Goal: Task Accomplishment & Management: Use online tool/utility

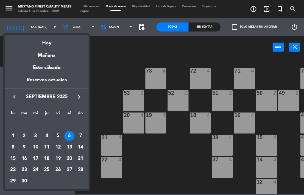
click at [59, 140] on div "5" at bounding box center [58, 136] width 10 height 10
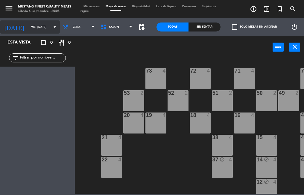
click at [28, 28] on input "vie. [DATE]" at bounding box center [47, 26] width 39 height 9
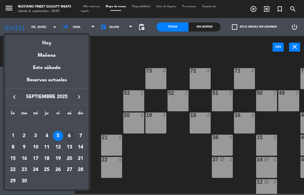
click at [69, 136] on div "6" at bounding box center [69, 136] width 10 height 10
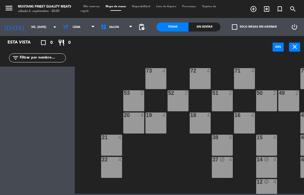
type input "sáb. [DATE]"
click at [278, 9] on icon "turned_in_not" at bounding box center [279, 8] width 7 height 7
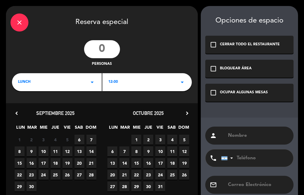
click at [110, 45] on input "number" at bounding box center [102, 49] width 36 height 18
type input "8"
click at [74, 83] on div "LUNCH arrow_drop_down" at bounding box center [57, 82] width 90 height 18
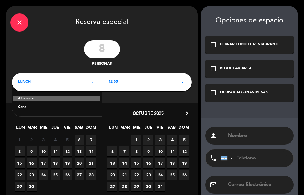
click at [42, 110] on div "Cena" at bounding box center [57, 107] width 78 height 6
click at [131, 83] on div "12:00 arrow_drop_down" at bounding box center [147, 82] width 90 height 18
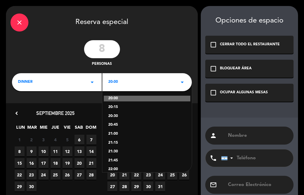
click at [106, 51] on input "8" at bounding box center [102, 49] width 36 height 18
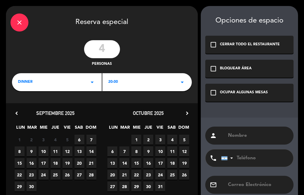
type input "4"
click at [72, 83] on div "dinner arrow_drop_down" at bounding box center [57, 82] width 90 height 18
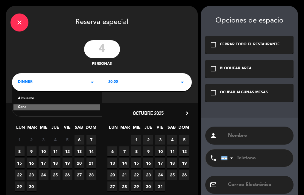
click at [135, 85] on div "20:00 arrow_drop_down" at bounding box center [147, 82] width 90 height 18
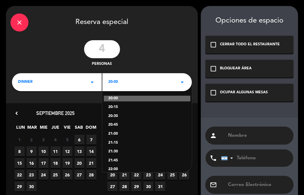
click at [127, 133] on div "21:00" at bounding box center [147, 134] width 78 height 6
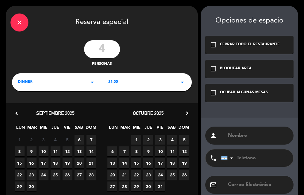
click at [79, 140] on span "6" at bounding box center [80, 139] width 10 height 10
click at [234, 92] on div "OCUPAR ALGUNAS MESAS" at bounding box center [244, 93] width 48 height 6
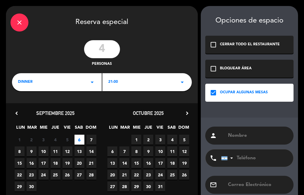
click at [236, 149] on input "tel" at bounding box center [254, 157] width 66 height 17
click at [243, 133] on input "text" at bounding box center [259, 135] width 62 height 8
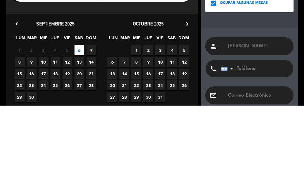
type input "[PERSON_NAME]"
click at [252, 118] on div "person [PERSON_NAME] phone [GEOGRAPHIC_DATA] +1 [GEOGRAPHIC_DATA] +44 [GEOGRAPH…" at bounding box center [249, 169] width 97 height 104
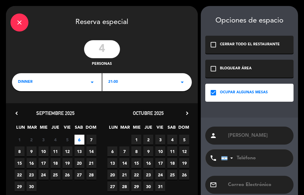
scroll to position [33, 0]
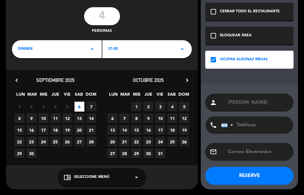
click at [220, 174] on button "RESERVE" at bounding box center [249, 175] width 88 height 18
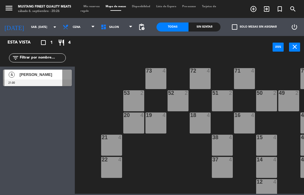
click at [280, 11] on icon "turned_in_not" at bounding box center [279, 8] width 7 height 7
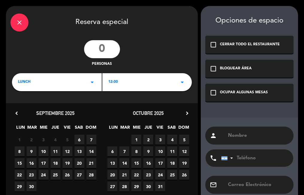
click at [106, 44] on input "number" at bounding box center [102, 49] width 36 height 18
type input "2"
click at [78, 82] on div "LUNCH arrow_drop_down" at bounding box center [57, 82] width 90 height 18
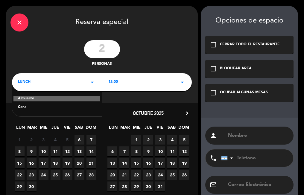
click at [58, 110] on div "Cena" at bounding box center [57, 107] width 78 height 6
click at [135, 78] on div "12:00 arrow_drop_down" at bounding box center [147, 82] width 90 height 18
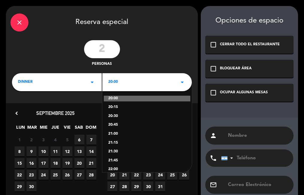
click at [122, 134] on div "21:00" at bounding box center [147, 134] width 78 height 6
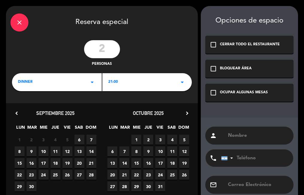
click at [79, 140] on span "6" at bounding box center [80, 139] width 10 height 10
click at [247, 90] on div "OCUPAR ALGUNAS MESAS" at bounding box center [244, 93] width 48 height 6
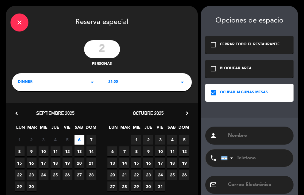
click at [244, 132] on input "text" at bounding box center [259, 135] width 62 height 8
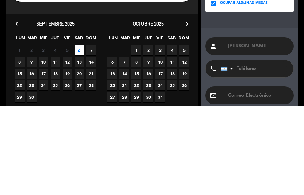
type input "[PERSON_NAME]"
click at [256, 122] on div "person [PERSON_NAME] phone [GEOGRAPHIC_DATA] +1 [GEOGRAPHIC_DATA] +44 [GEOGRAPH…" at bounding box center [249, 169] width 97 height 104
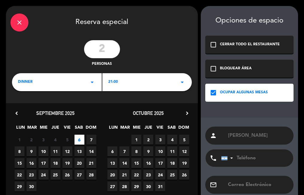
scroll to position [33, 0]
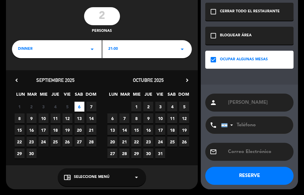
click at [216, 176] on button "RESERVE" at bounding box center [249, 175] width 88 height 18
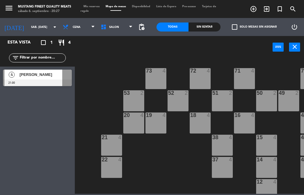
click at [280, 10] on icon "turned_in_not" at bounding box center [279, 8] width 7 height 7
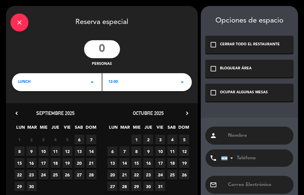
click at [109, 47] on input "number" at bounding box center [102, 49] width 36 height 18
type input "2"
click at [81, 81] on div "LUNCH arrow_drop_down" at bounding box center [57, 82] width 90 height 18
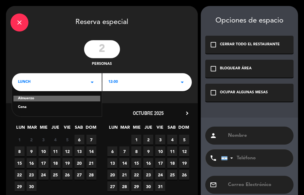
click at [43, 108] on div "Cena" at bounding box center [57, 107] width 78 height 6
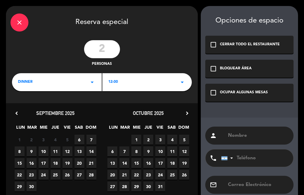
click at [116, 84] on span "12:00" at bounding box center [113, 82] width 10 height 6
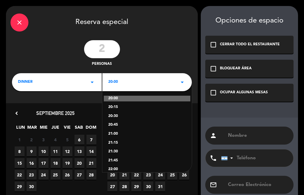
click at [121, 134] on div "21:00" at bounding box center [147, 134] width 78 height 6
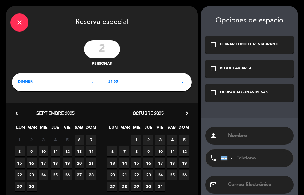
click at [79, 140] on span "6" at bounding box center [80, 139] width 10 height 10
click at [240, 98] on div "check_box_outline_blank OCUPAR ALGUNAS MESAS" at bounding box center [249, 93] width 88 height 18
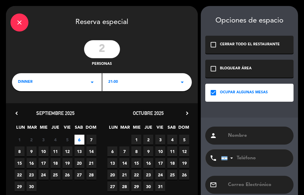
click at [235, 134] on input "text" at bounding box center [259, 135] width 62 height 8
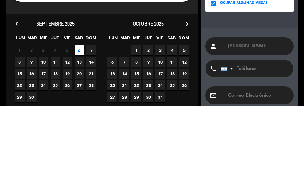
type input "[PERSON_NAME]"
click at [257, 118] on div "person [PERSON_NAME] phone [GEOGRAPHIC_DATA] +1 [GEOGRAPHIC_DATA] +44 [GEOGRAPH…" at bounding box center [249, 169] width 97 height 104
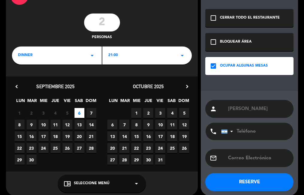
scroll to position [33, 0]
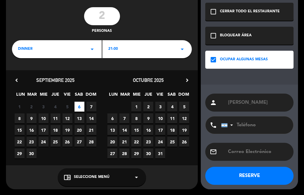
click at [219, 173] on button "RESERVE" at bounding box center [249, 175] width 88 height 18
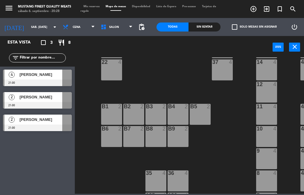
scroll to position [123, 0]
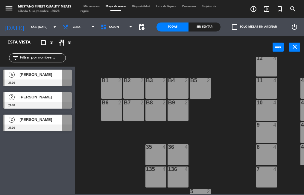
click at [54, 104] on div at bounding box center [37, 105] width 69 height 7
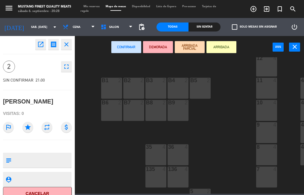
click at [265, 112] on div "10 4" at bounding box center [266, 110] width 21 height 21
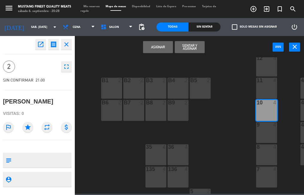
click at [267, 128] on div "9 4" at bounding box center [266, 132] width 21 height 21
click at [267, 113] on div "10 4" at bounding box center [266, 110] width 21 height 21
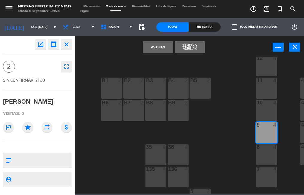
click at [159, 49] on button "Asignar" at bounding box center [158, 47] width 30 height 12
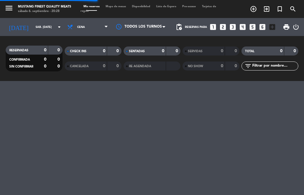
click at [120, 7] on span "Mapa de mesas" at bounding box center [116, 6] width 26 height 3
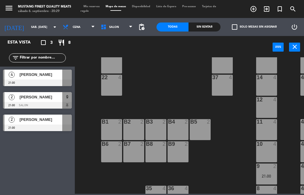
scroll to position [90, 0]
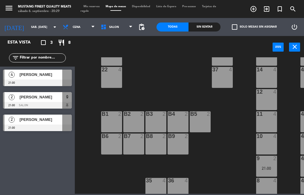
click at [44, 124] on div "[PERSON_NAME]" at bounding box center [40, 119] width 43 height 10
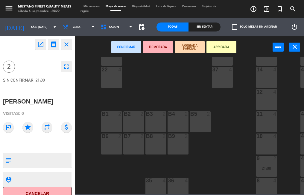
click at [43, 47] on icon "open_in_new" at bounding box center [40, 44] width 7 height 7
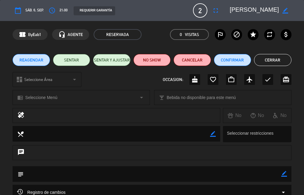
click at [63, 14] on div "access_time 21:00" at bounding box center [57, 10] width 21 height 11
click at [277, 60] on button "Cerrar" at bounding box center [272, 60] width 37 height 12
click at [275, 60] on div "15 4" at bounding box center [266, 55] width 21 height 21
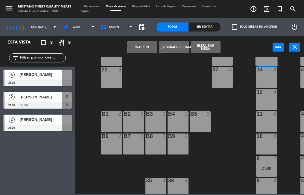
click at [51, 125] on div at bounding box center [37, 127] width 69 height 7
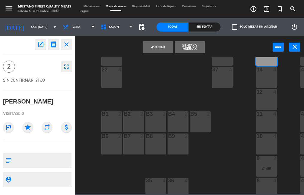
click at [222, 77] on div "37 4" at bounding box center [222, 77] width 21 height 21
click at [163, 49] on button "Asignar" at bounding box center [158, 47] width 30 height 12
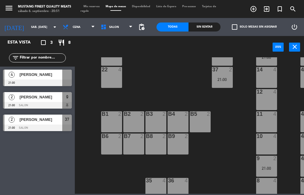
click at [52, 78] on div "[PERSON_NAME]" at bounding box center [40, 74] width 43 height 10
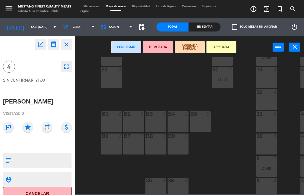
click at [264, 143] on div "10 4" at bounding box center [266, 143] width 21 height 21
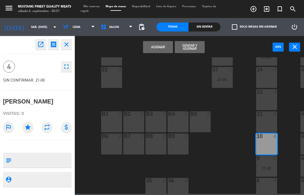
click at [156, 51] on button "Asignar" at bounding box center [158, 47] width 30 height 12
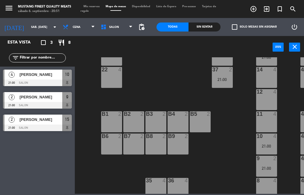
click at [46, 95] on span "[PERSON_NAME]" at bounding box center [40, 97] width 43 height 6
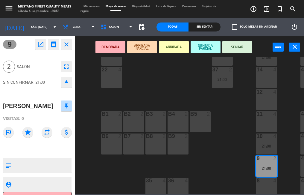
click at [48, 162] on textarea at bounding box center [42, 165] width 57 height 13
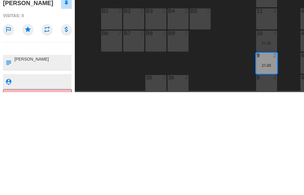
type textarea "[PERSON_NAME]"
click at [55, 151] on div at bounding box center [37, 151] width 69 height 4
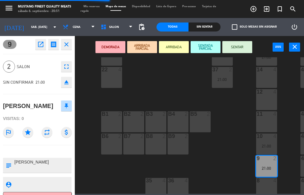
click at [93, 170] on div "73 4 72 4 71 4 69 8 70 4 80 8 50 2 53 2 52 2 51 2 49 2 68 6 81 8 18 4 16 4 19 4…" at bounding box center [191, 125] width 226 height 136
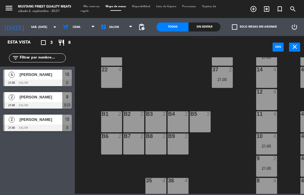
click at [42, 127] on div at bounding box center [37, 127] width 69 height 7
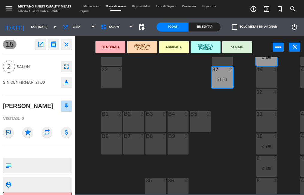
click at [43, 163] on textarea at bounding box center [42, 165] width 57 height 13
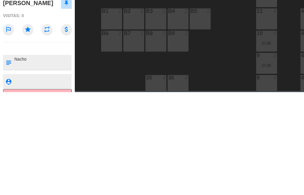
type textarea "Nacho"
click at [46, 157] on div at bounding box center [42, 164] width 57 height 15
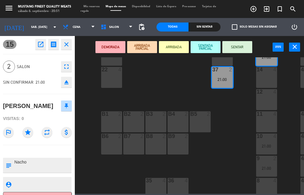
click at [91, 184] on div "73 4 72 4 71 4 69 8 70 4 80 8 50 2 53 2 52 2 51 2 49 2 68 6 81 8 18 4 16 4 19 4…" at bounding box center [191, 125] width 226 height 136
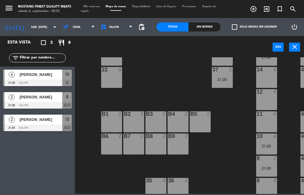
click at [31, 79] on div "[PERSON_NAME]" at bounding box center [40, 74] width 43 height 10
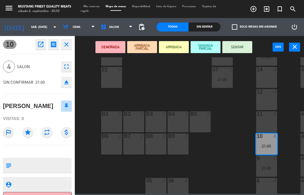
click at [235, 48] on button "SENTAR" at bounding box center [237, 47] width 30 height 12
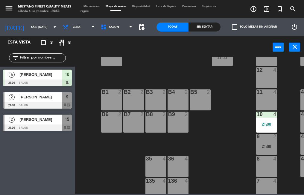
scroll to position [134, 0]
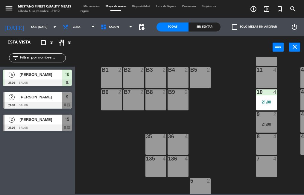
click at [40, 104] on div at bounding box center [37, 105] width 69 height 7
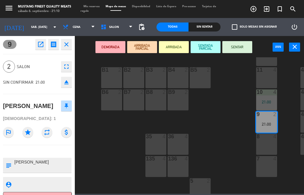
click at [61, 67] on button "fullscreen" at bounding box center [66, 66] width 11 height 11
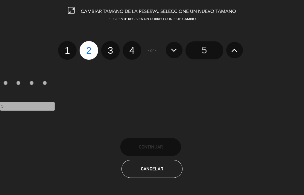
click at [63, 71] on div "1 2 3 4 5" at bounding box center [152, 94] width 304 height 56
click at [134, 49] on label "4" at bounding box center [132, 50] width 19 height 19
click at [133, 47] on input "4" at bounding box center [131, 45] width 4 height 4
radio input "true"
radio input "false"
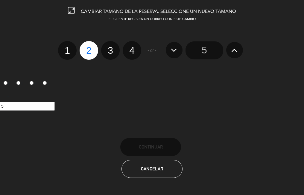
radio input "false"
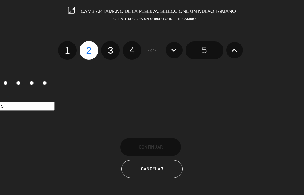
radio input "true"
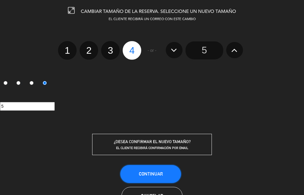
click at [154, 173] on span "Continuar" at bounding box center [151, 173] width 24 height 5
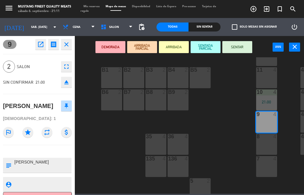
click at [134, 153] on div "73 4 72 4 71 4 69 8 70 4 80 8 50 2 53 2 52 2 51 2 49 2 68 6 81 8 18 4 16 4 19 4…" at bounding box center [191, 125] width 226 height 136
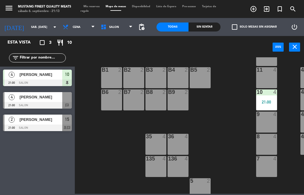
click at [52, 103] on div at bounding box center [37, 105] width 69 height 7
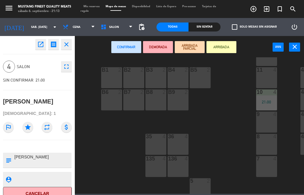
click at [178, 168] on div "136 4" at bounding box center [178, 166] width 21 height 21
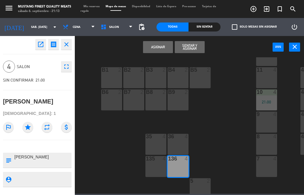
click at [158, 49] on button "Asignar" at bounding box center [158, 47] width 30 height 12
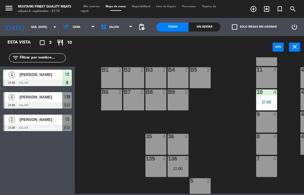
click at [44, 98] on span "[PERSON_NAME]" at bounding box center [40, 97] width 43 height 6
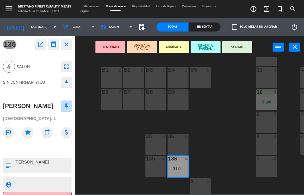
click at [238, 51] on button "SENTAR" at bounding box center [237, 47] width 30 height 12
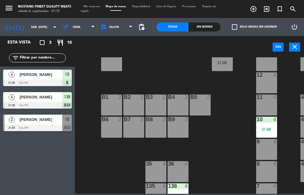
scroll to position [87, 0]
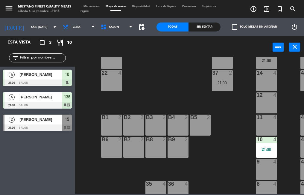
click at [53, 102] on div at bounding box center [37, 105] width 69 height 7
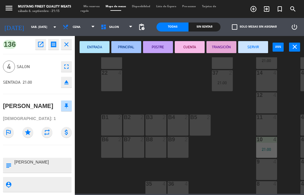
click at [224, 65] on div "38 4" at bounding box center [222, 58] width 21 height 21
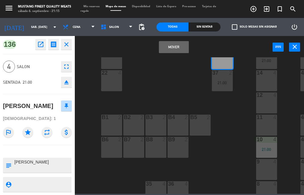
click at [172, 50] on button "Mover" at bounding box center [174, 47] width 30 height 12
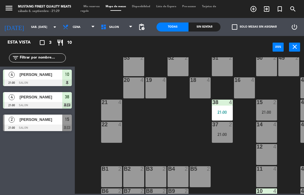
scroll to position [0, 0]
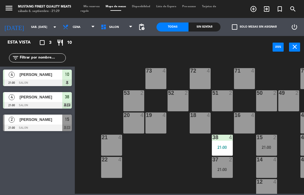
click at [187, 171] on div "73 4 72 4 71 4 69 8 70 4 80 8 50 2 53 2 52 2 51 2 49 2 68 6 81 8 18 4 16 4 19 4…" at bounding box center [191, 125] width 226 height 136
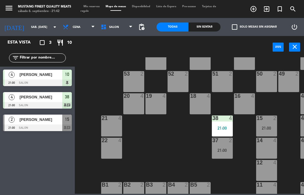
scroll to position [20, 0]
